Goal: Information Seeking & Learning: Learn about a topic

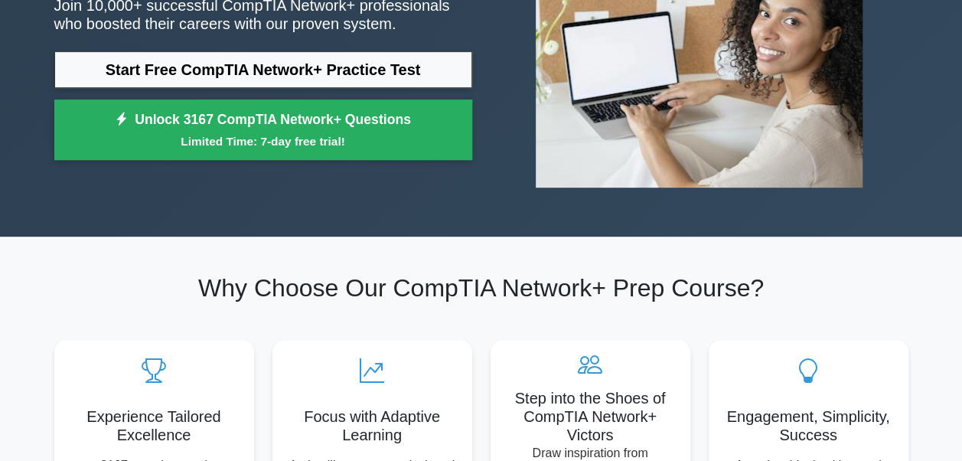
scroll to position [214, 0]
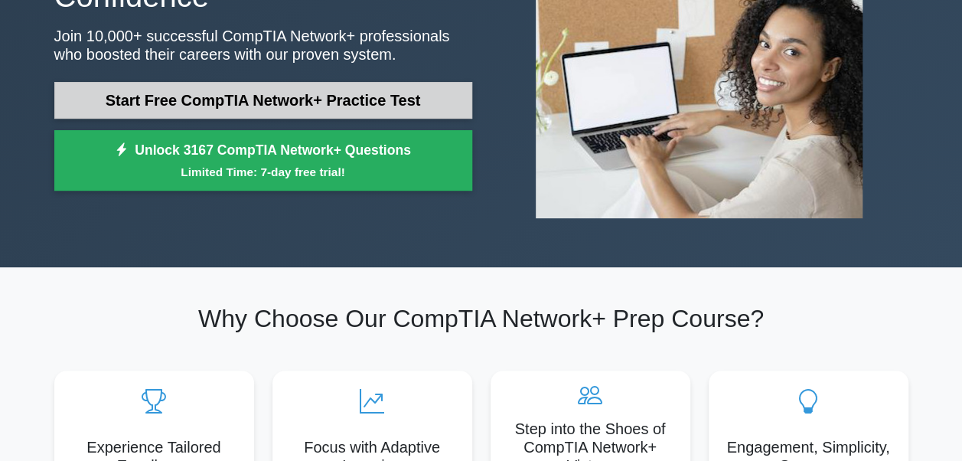
click at [355, 83] on link "Start Free CompTIA Network+ Practice Test" at bounding box center [263, 100] width 418 height 37
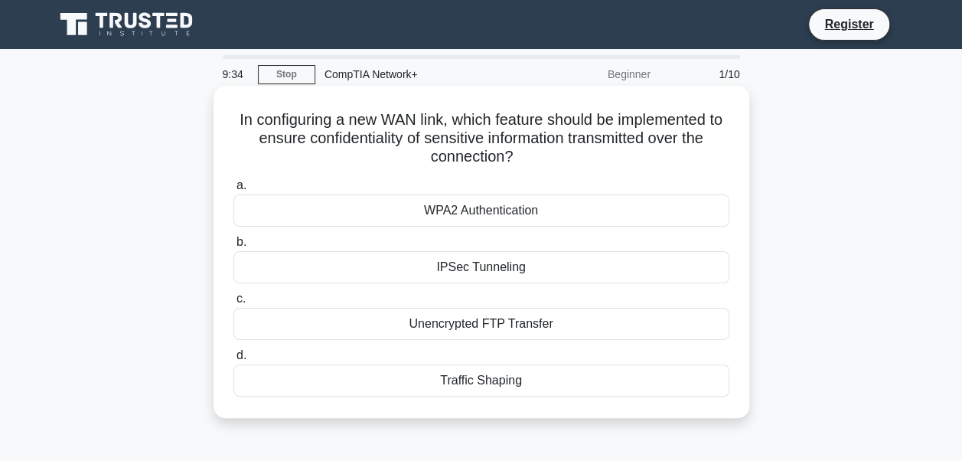
click at [458, 323] on div "Unencrypted FTP Transfer" at bounding box center [481, 324] width 496 height 32
click at [233, 304] on input "c. Unencrypted FTP Transfer" at bounding box center [233, 299] width 0 height 10
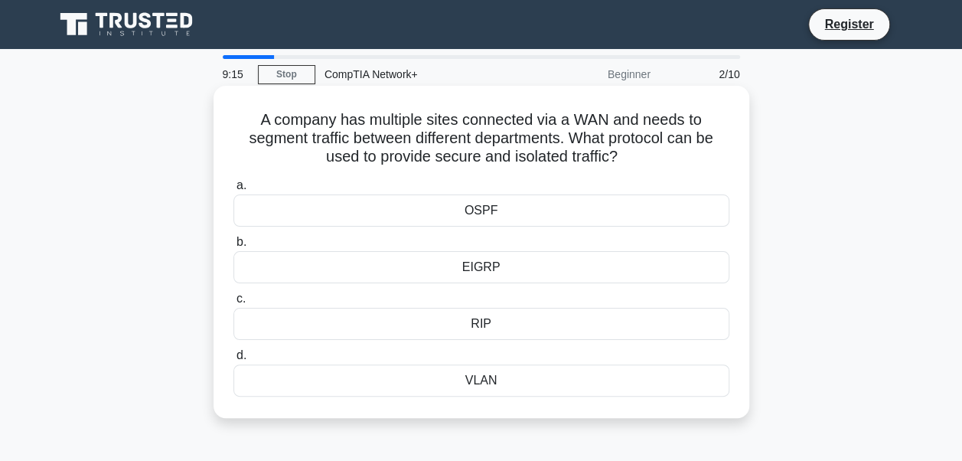
click at [520, 207] on div "OSPF" at bounding box center [481, 210] width 496 height 32
click at [233, 191] on input "a. OSPF" at bounding box center [233, 186] width 0 height 10
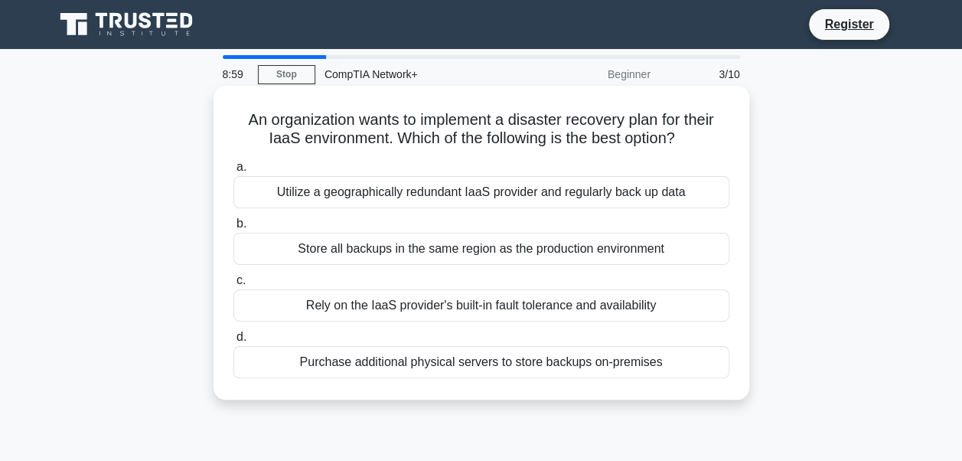
click at [569, 207] on div "Utilize a geographically redundant IaaS provider and regularly back up data" at bounding box center [481, 192] width 496 height 32
click at [233, 172] on input "a. Utilize a geographically redundant IaaS provider and regularly back up data" at bounding box center [233, 167] width 0 height 10
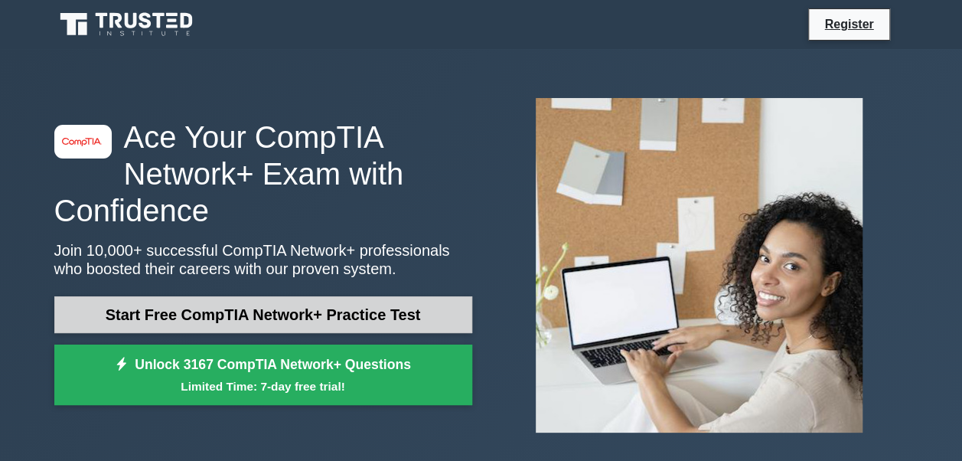
click at [427, 332] on div "Start Free CompTIA Network+ Practice Test Unlock 3167 CompTIA Network+ Question…" at bounding box center [263, 354] width 418 height 117
click at [427, 332] on link "Start Free CompTIA Network+ Practice Test" at bounding box center [263, 314] width 418 height 37
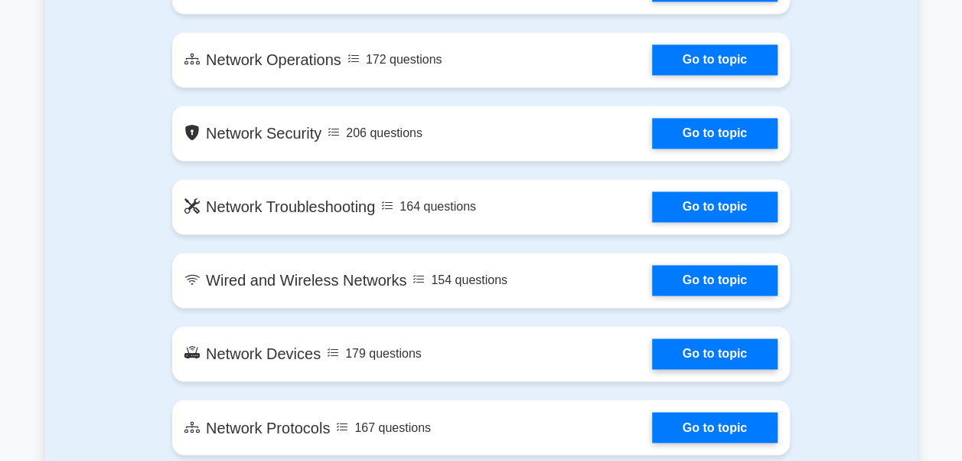
scroll to position [1133, 0]
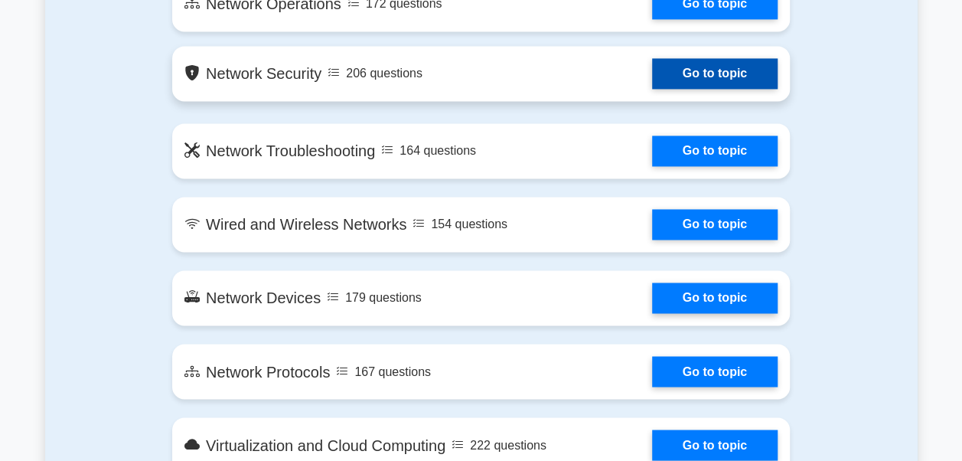
click at [667, 73] on link "Go to topic" at bounding box center [715, 73] width 126 height 31
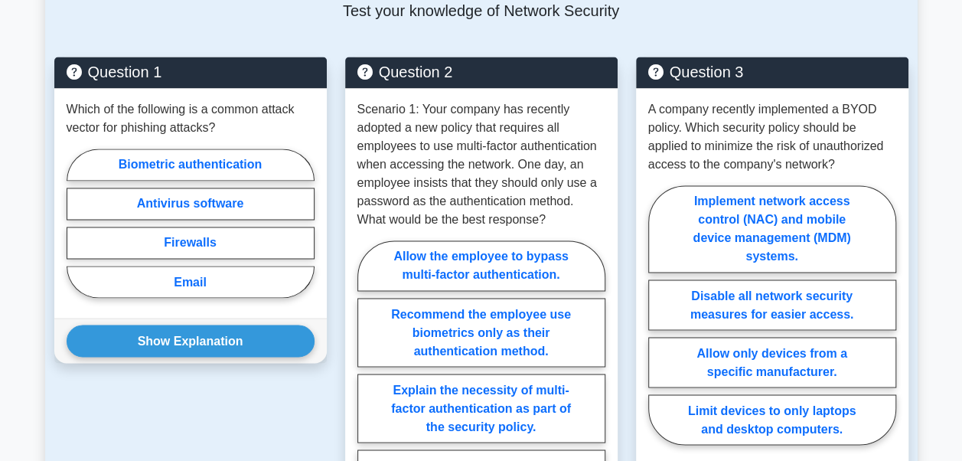
scroll to position [1163, 0]
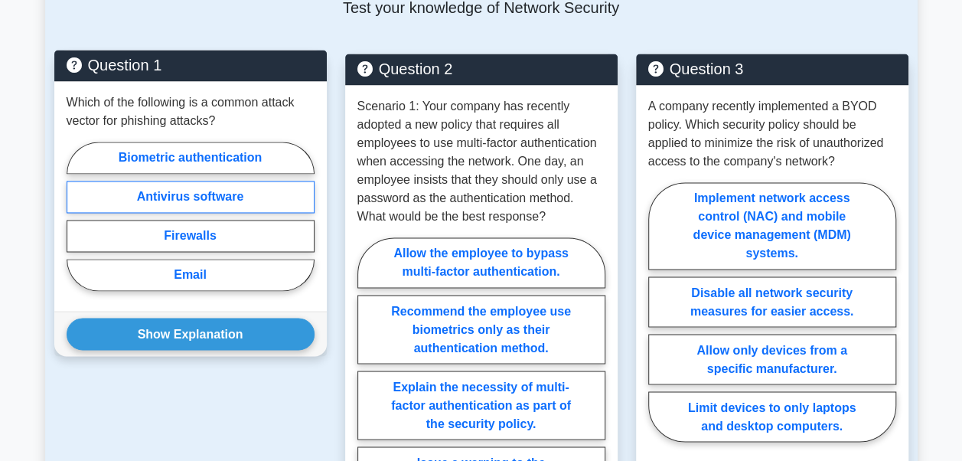
click at [254, 181] on label "Antivirus software" at bounding box center [191, 197] width 248 height 32
click at [77, 216] on input "Antivirus software" at bounding box center [72, 221] width 10 height 10
radio input "true"
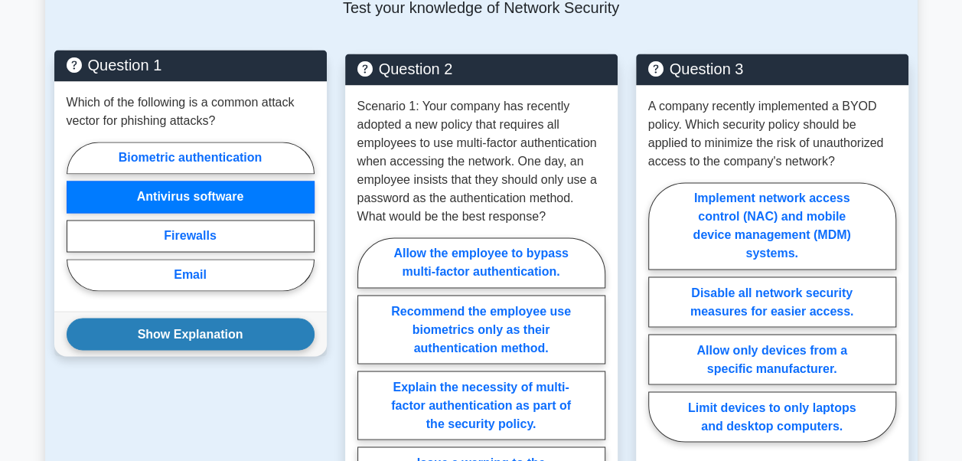
click at [215, 318] on button "Show Explanation" at bounding box center [191, 334] width 248 height 32
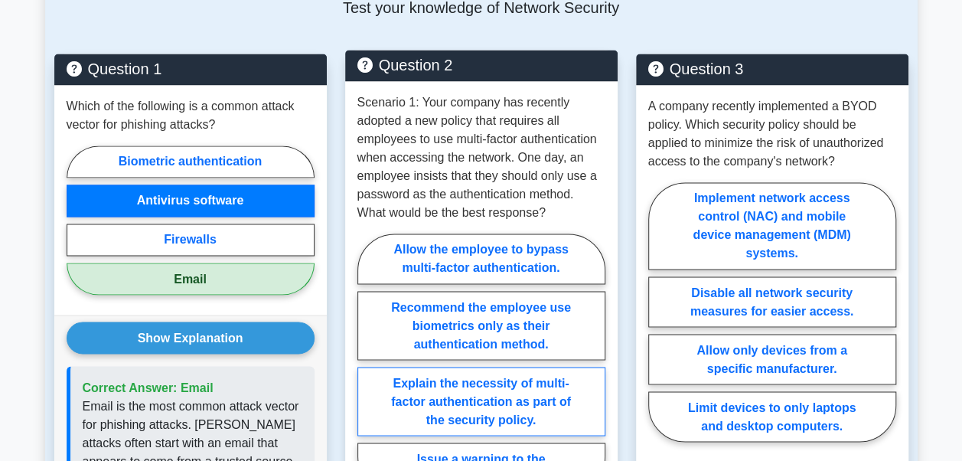
click at [384, 367] on label "Explain the necessity of multi-factor authentication as part of the security po…" at bounding box center [481, 401] width 248 height 69
click at [367, 364] on input "Explain the necessity of multi-factor authentication as part of the security po…" at bounding box center [362, 368] width 10 height 10
radio input "true"
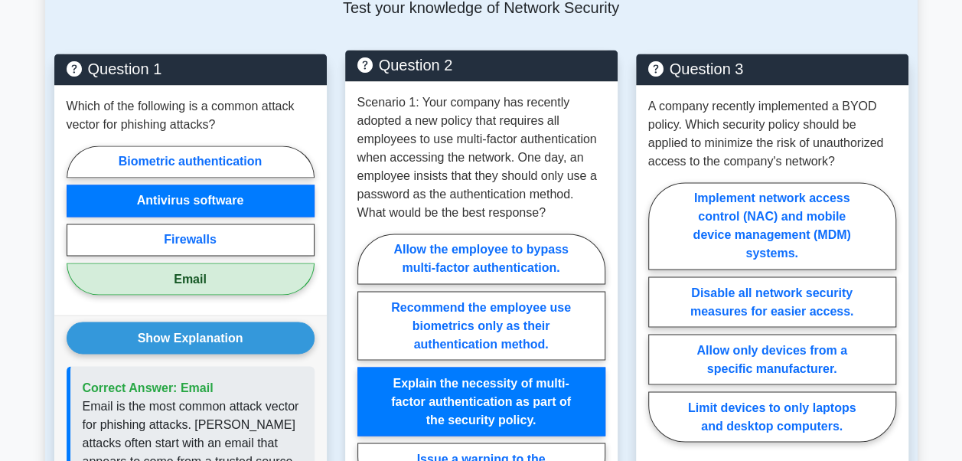
click at [345, 416] on div "Scenario 1: Your company has recently adopted a new policy that requires all em…" at bounding box center [481, 297] width 272 height 432
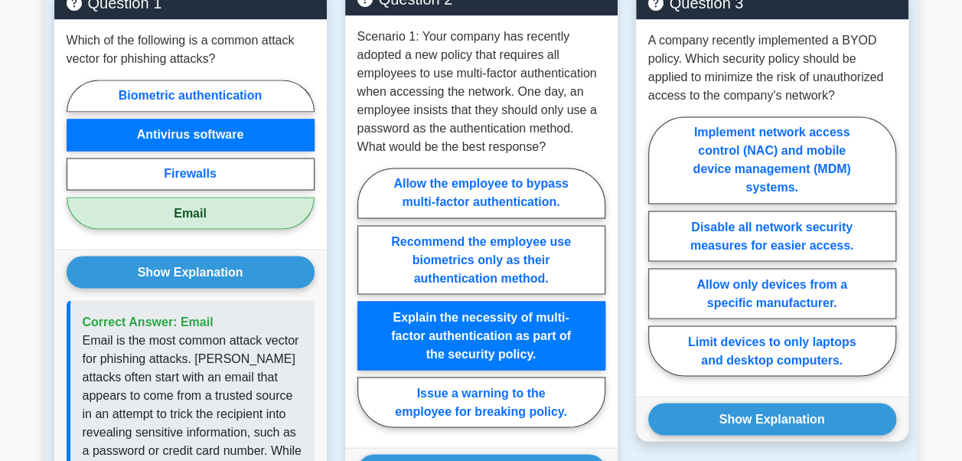
scroll to position [1255, 0]
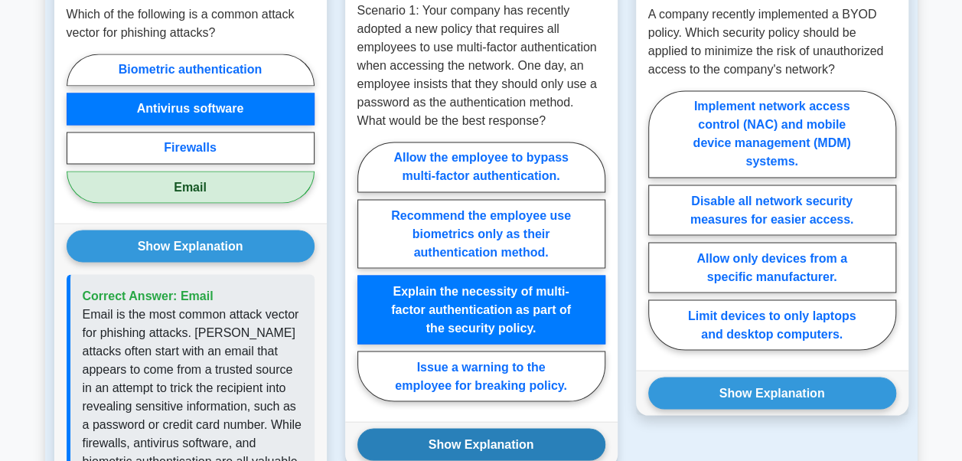
click at [371, 428] on button "Show Explanation" at bounding box center [481, 444] width 248 height 32
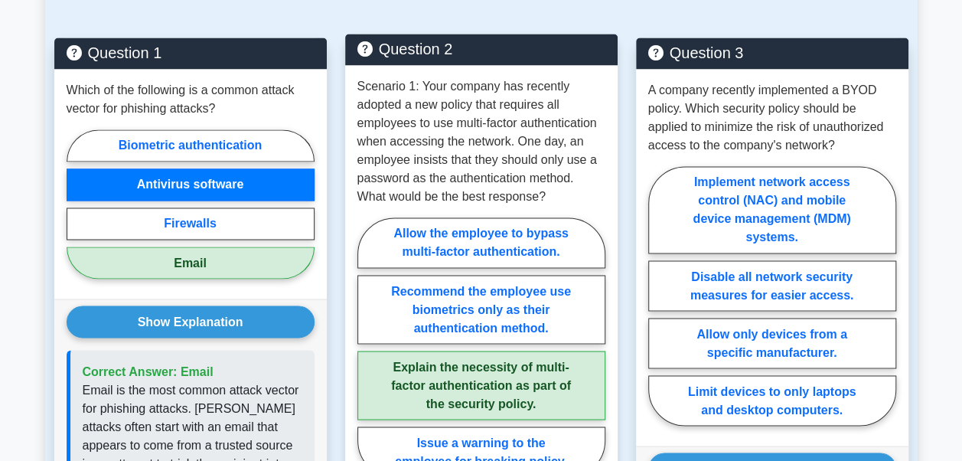
scroll to position [1163, 0]
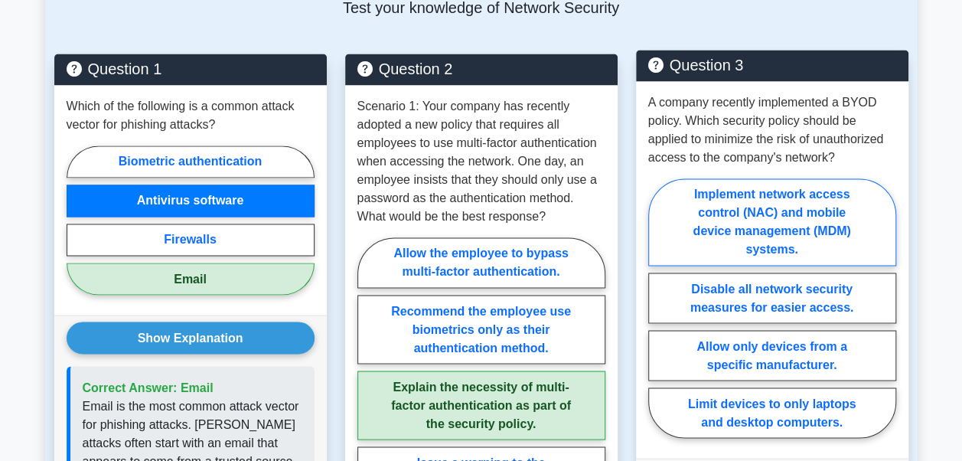
click at [717, 178] on label "Implement network access control (NAC) and mobile device management (MDM) syste…" at bounding box center [772, 221] width 248 height 87
click at [658, 308] on input "Implement network access control (NAC) and mobile device management (MDM) syste…" at bounding box center [653, 313] width 10 height 10
radio input "true"
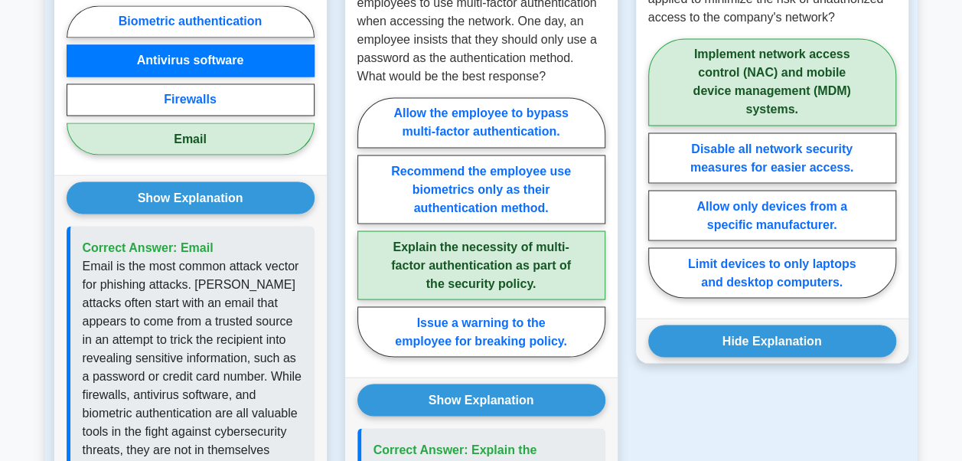
scroll to position [1439, 0]
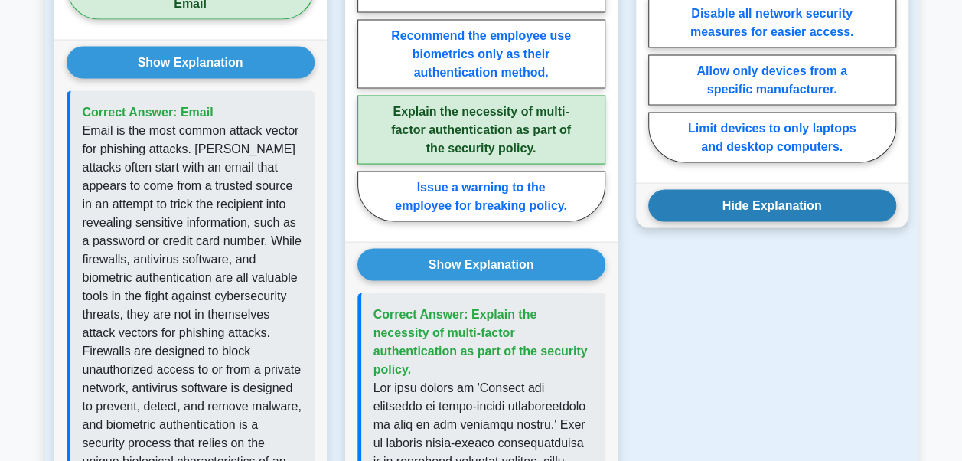
click at [817, 189] on button "Hide Explanation" at bounding box center [772, 205] width 248 height 32
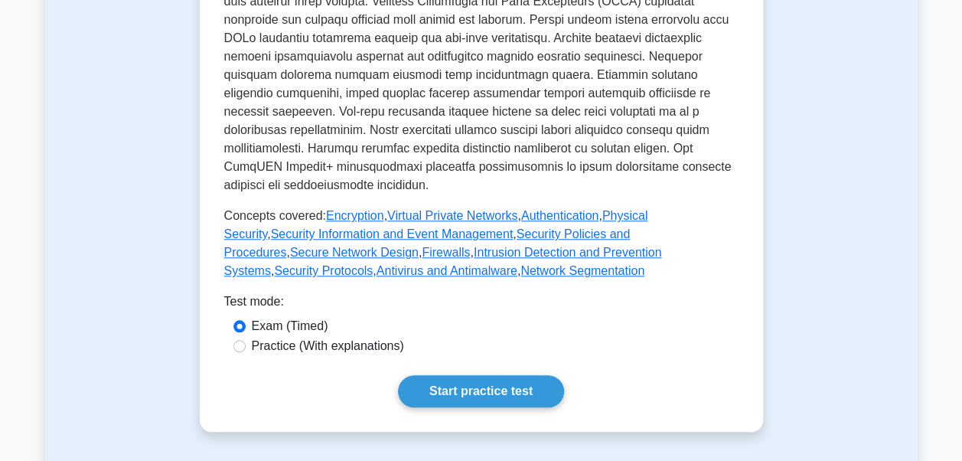
scroll to position [551, 0]
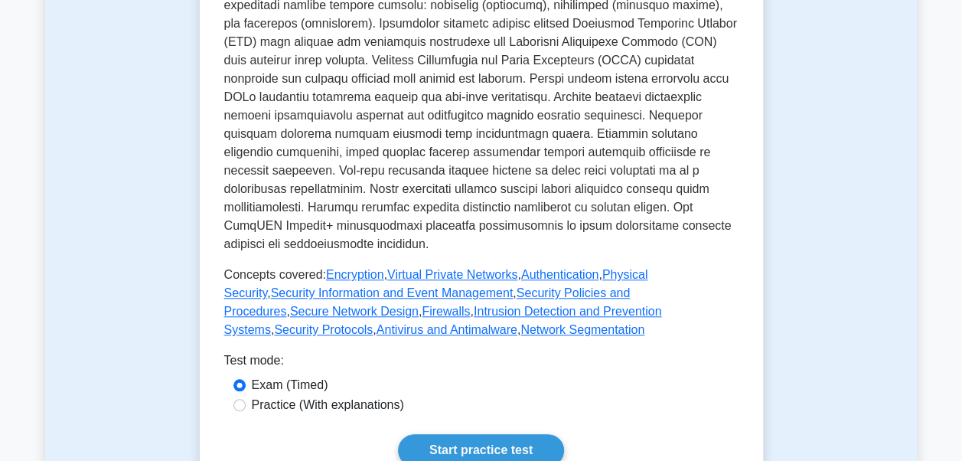
click at [358, 396] on label "Practice (With explanations)" at bounding box center [328, 405] width 152 height 18
click at [246, 399] on input "Practice (With explanations)" at bounding box center [239, 405] width 12 height 12
radio input "true"
click at [439, 434] on link "Start practice test" at bounding box center [481, 450] width 166 height 32
